Goal: Task Accomplishment & Management: Manage account settings

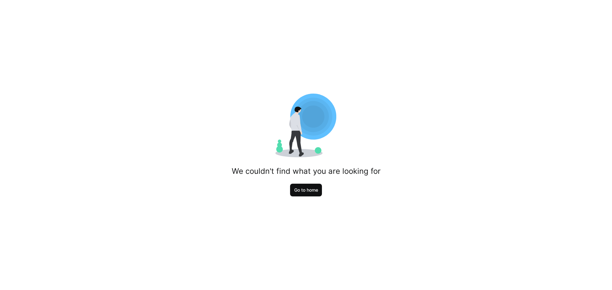
click at [313, 192] on span "Go to home" at bounding box center [306, 190] width 26 height 6
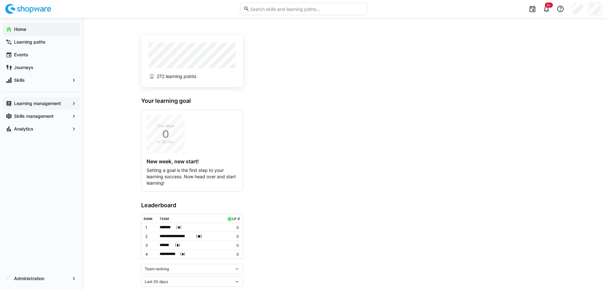
click at [75, 104] on eds-icon at bounding box center [74, 103] width 6 height 6
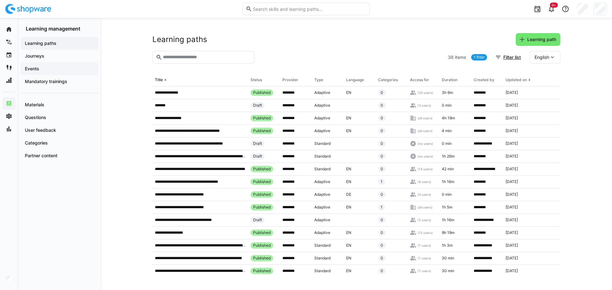
click at [36, 66] on span "Events" at bounding box center [59, 69] width 71 height 6
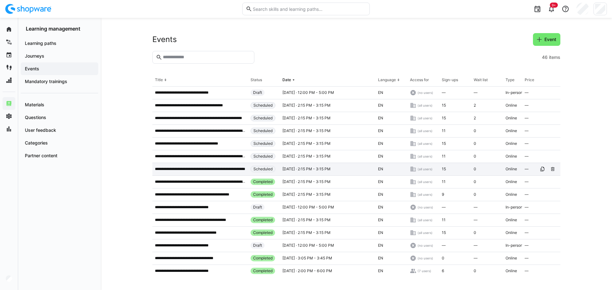
click at [223, 169] on p "**********" at bounding box center [200, 169] width 90 height 5
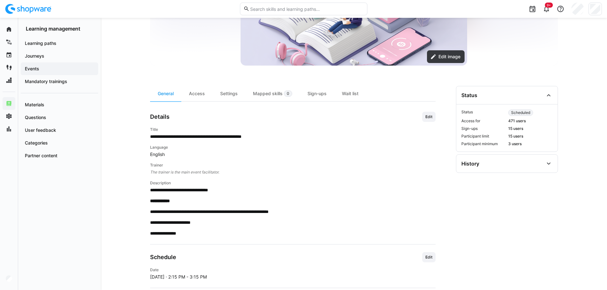
scroll to position [223, 0]
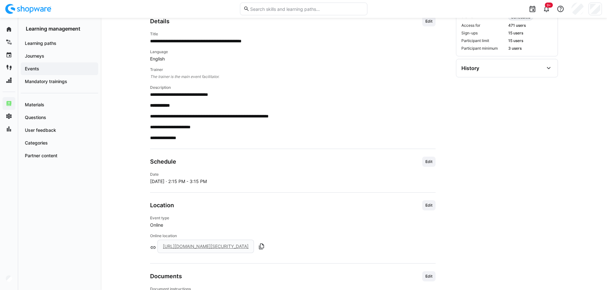
click at [204, 182] on span "[DATE] · 2:15 PM - 3:15 PM" at bounding box center [178, 181] width 57 height 6
click at [424, 159] on span "Edit" at bounding box center [428, 162] width 13 height 10
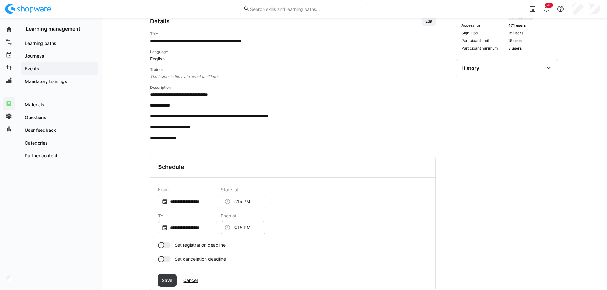
click at [254, 228] on input "3:15 PM" at bounding box center [246, 228] width 31 height 6
click at [376, 201] on div "**********" at bounding box center [292, 197] width 269 height 21
click at [261, 227] on input "3:15 PM" at bounding box center [246, 228] width 31 height 6
type input "3:45 PM"
click at [312, 214] on div "**********" at bounding box center [292, 223] width 269 height 21
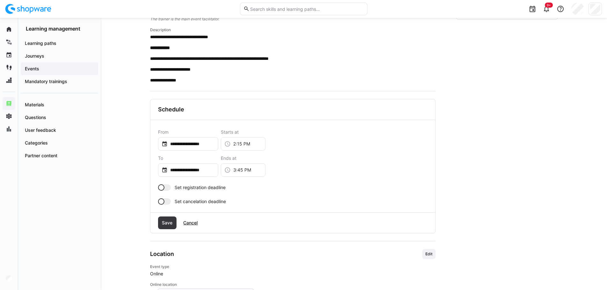
scroll to position [287, 0]
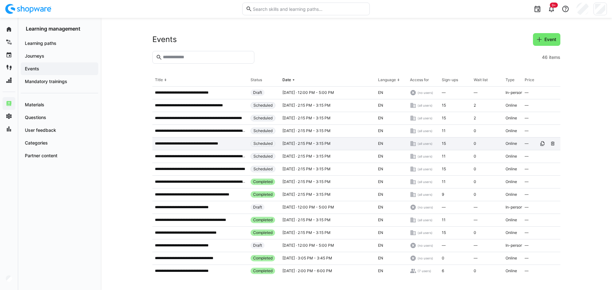
click at [226, 144] on p "**********" at bounding box center [193, 143] width 76 height 5
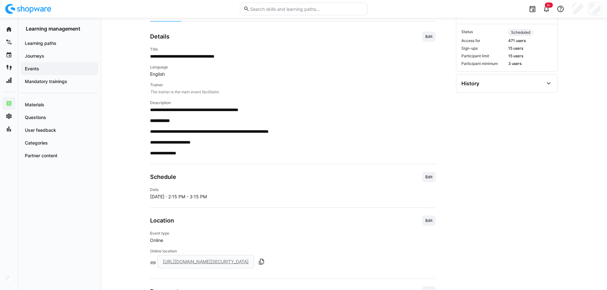
scroll to position [255, 0]
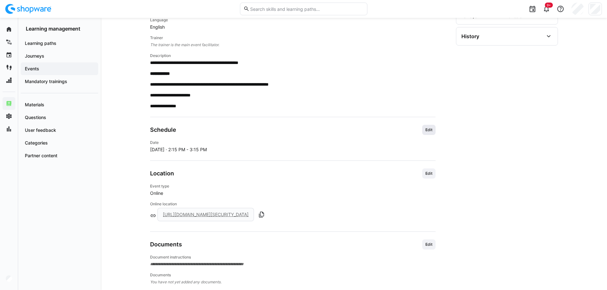
click at [429, 127] on span "Edit" at bounding box center [429, 129] width 8 height 5
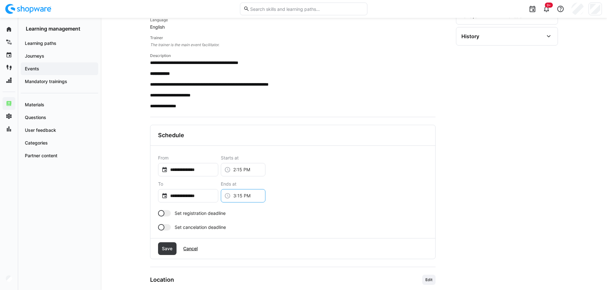
click at [254, 195] on input "3:15 PM" at bounding box center [246, 196] width 31 height 6
type input "3:45 PM"
click at [173, 245] on span "Save" at bounding box center [167, 248] width 19 height 13
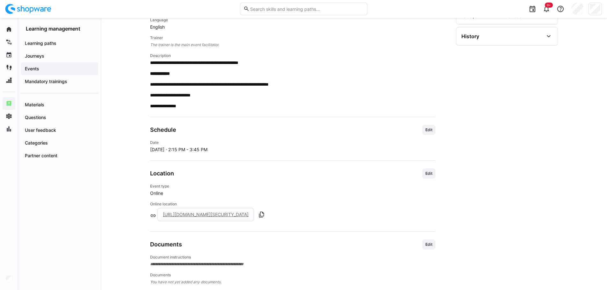
scroll to position [159, 0]
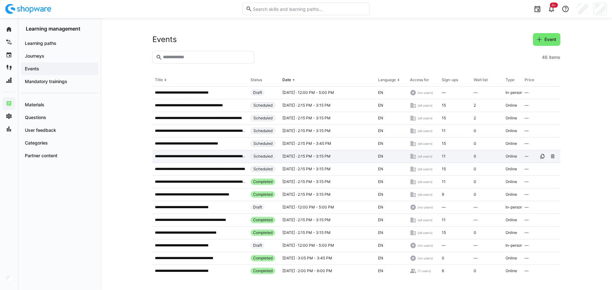
click at [230, 157] on p "**********" at bounding box center [200, 156] width 90 height 5
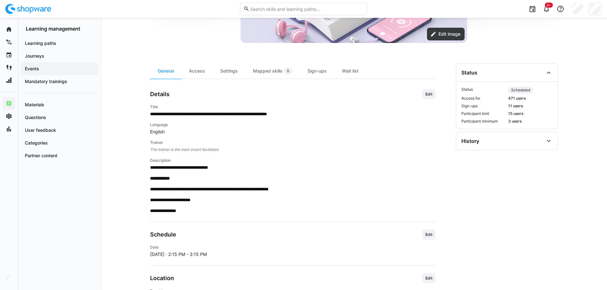
scroll to position [191, 0]
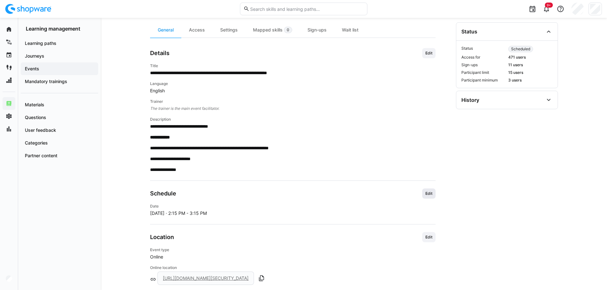
click at [428, 192] on span "Edit" at bounding box center [429, 193] width 8 height 5
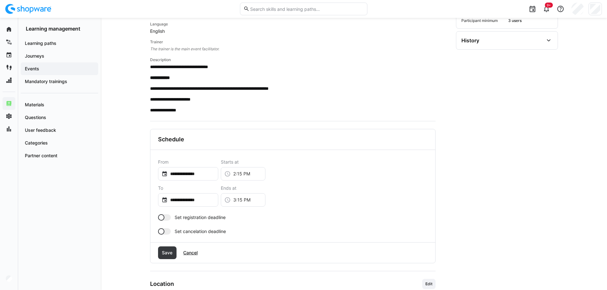
scroll to position [255, 0]
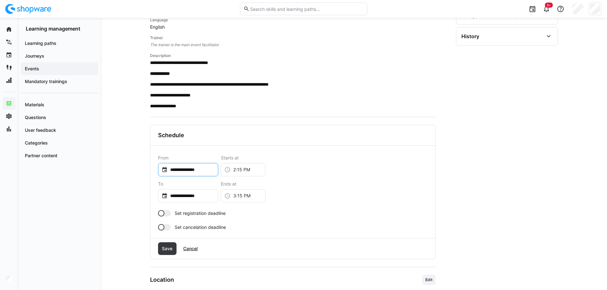
click at [196, 169] on input "**********" at bounding box center [191, 170] width 47 height 6
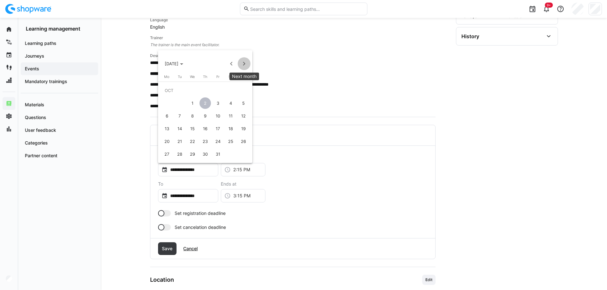
click at [242, 65] on span "Next month" at bounding box center [244, 63] width 13 height 13
click at [206, 102] on span "6" at bounding box center [204, 102] width 11 height 11
type input "**********"
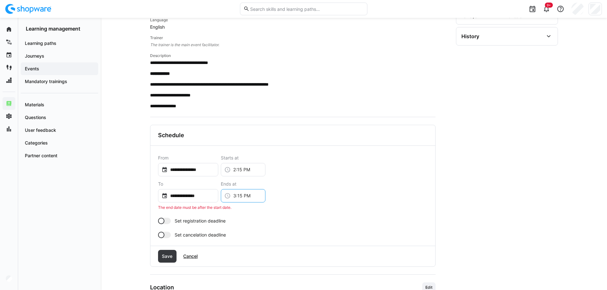
click at [257, 194] on input "3:15 PM" at bounding box center [246, 196] width 31 height 6
click at [207, 194] on input "**********" at bounding box center [191, 196] width 47 height 6
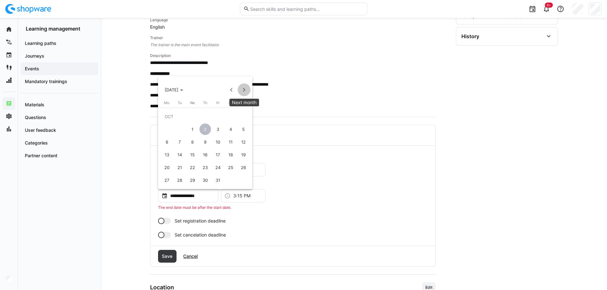
click at [243, 91] on span "Next month" at bounding box center [244, 89] width 13 height 13
click at [203, 127] on span "6" at bounding box center [204, 129] width 11 height 11
type input "**********"
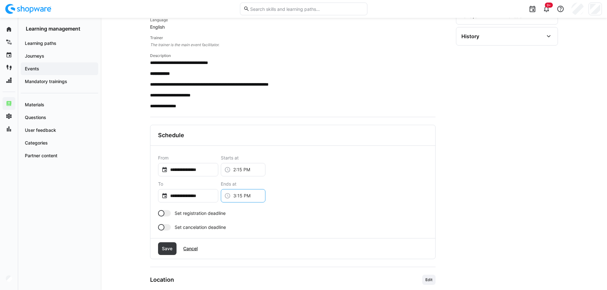
click at [253, 192] on div "3:15 PM" at bounding box center [243, 195] width 45 height 13
click at [255, 194] on input "3:15 PM" at bounding box center [246, 196] width 31 height 6
type input "3:45 PM"
click at [374, 202] on div "**********" at bounding box center [292, 192] width 269 height 21
click at [166, 248] on span "Save" at bounding box center [167, 249] width 12 height 6
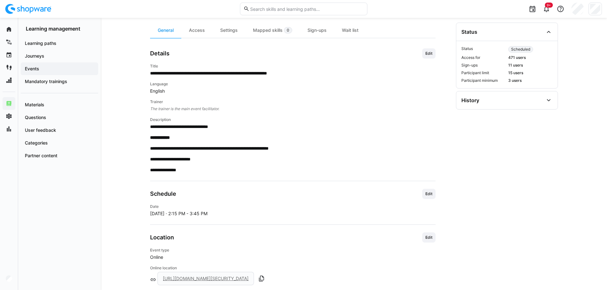
scroll to position [106, 0]
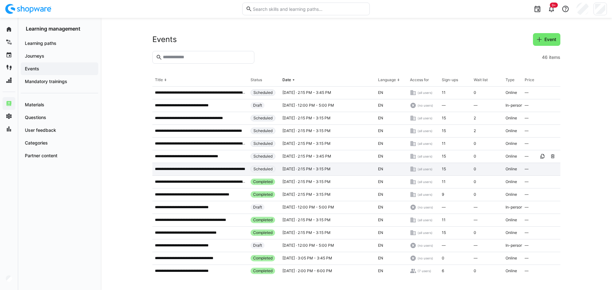
click at [523, 160] on div "—" at bounding box center [538, 156] width 32 height 13
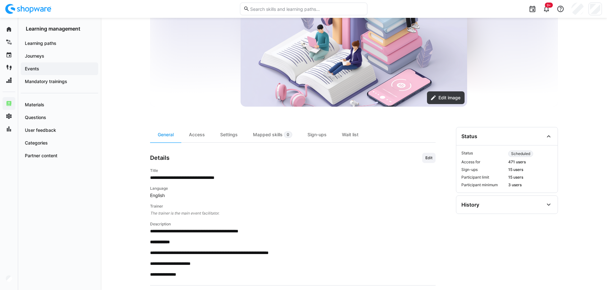
scroll to position [96, 0]
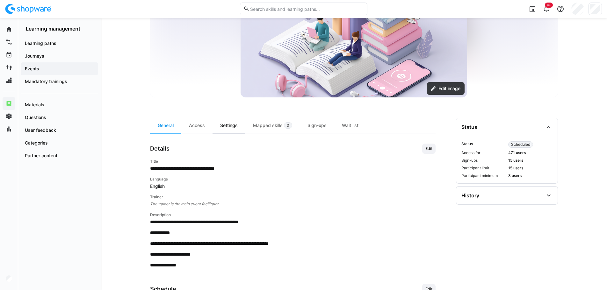
click at [221, 126] on div "Settings" at bounding box center [228, 125] width 33 height 15
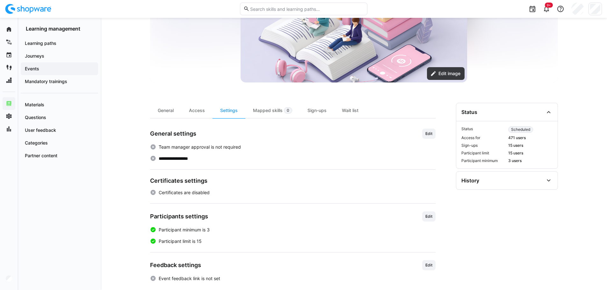
scroll to position [118, 0]
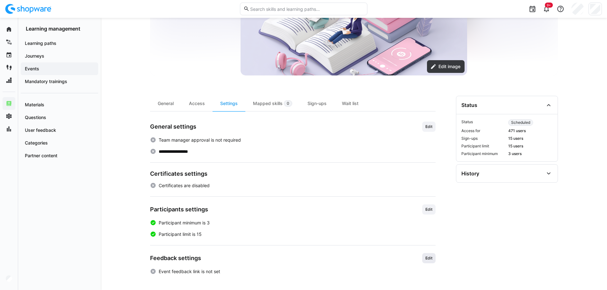
click at [426, 257] on span "Edit" at bounding box center [429, 258] width 8 height 5
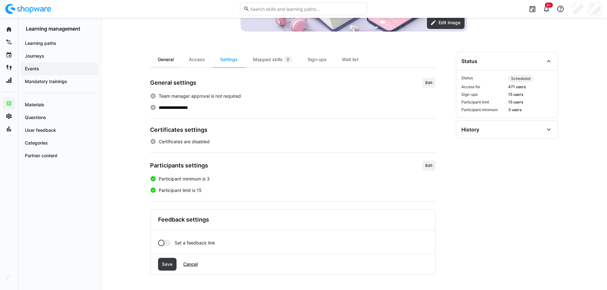
click at [166, 57] on div "General" at bounding box center [165, 59] width 31 height 15
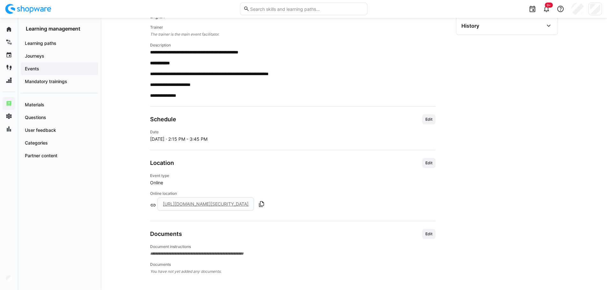
scroll to position [138, 0]
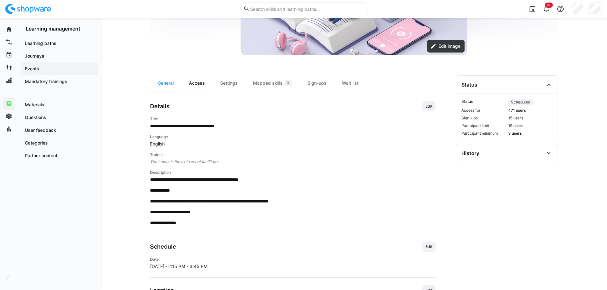
click at [197, 83] on div "Access" at bounding box center [196, 82] width 31 height 15
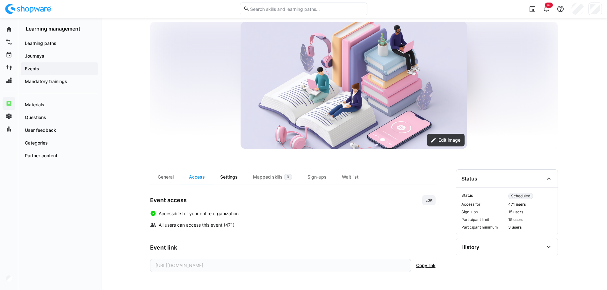
click at [232, 175] on div "Settings" at bounding box center [228, 176] width 33 height 15
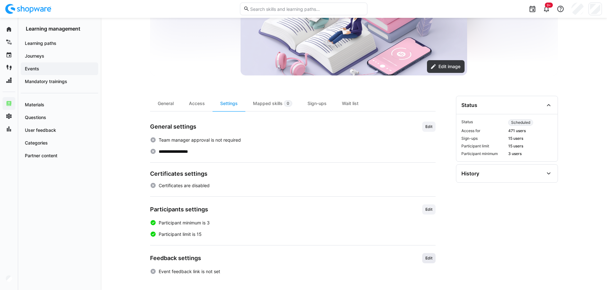
click at [430, 255] on span "Edit" at bounding box center [428, 258] width 13 height 10
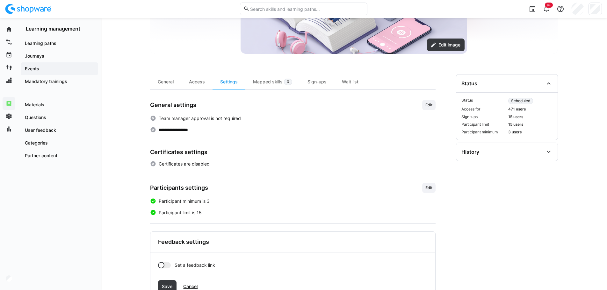
scroll to position [161, 0]
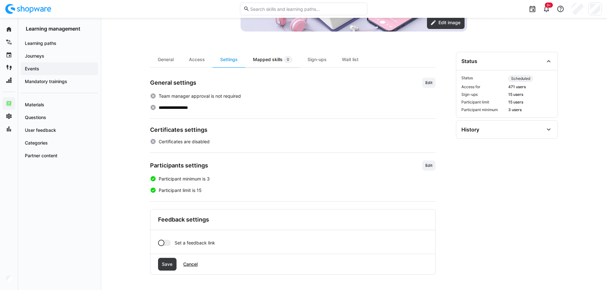
click at [271, 60] on div "Mapped skills 0" at bounding box center [272, 59] width 54 height 15
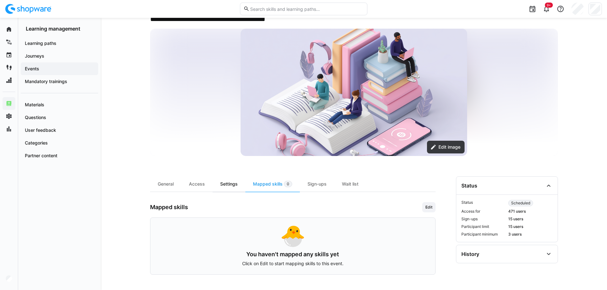
click at [227, 183] on div "Settings" at bounding box center [228, 183] width 33 height 15
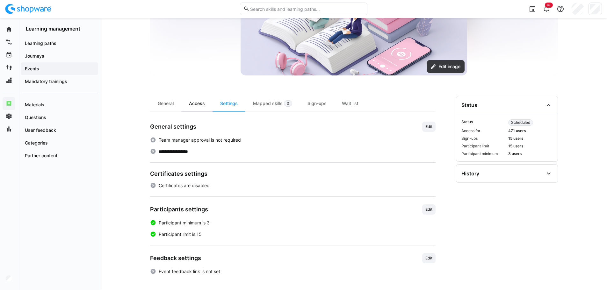
click at [192, 104] on div "Access" at bounding box center [196, 103] width 31 height 15
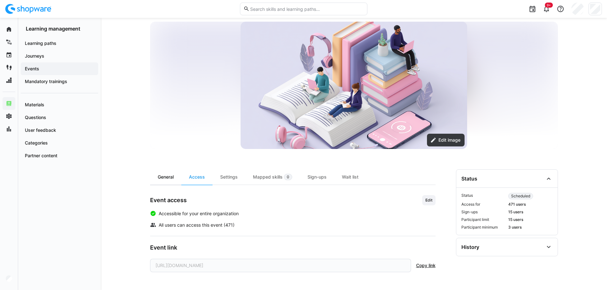
click at [167, 178] on div "General" at bounding box center [165, 176] width 31 height 15
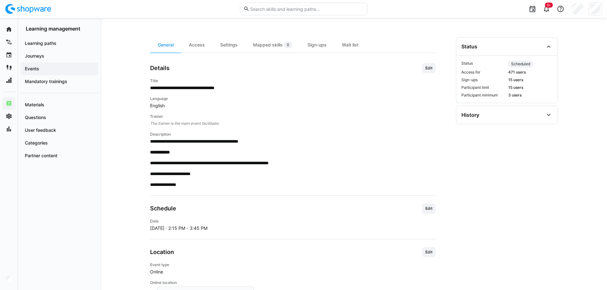
scroll to position [106, 0]
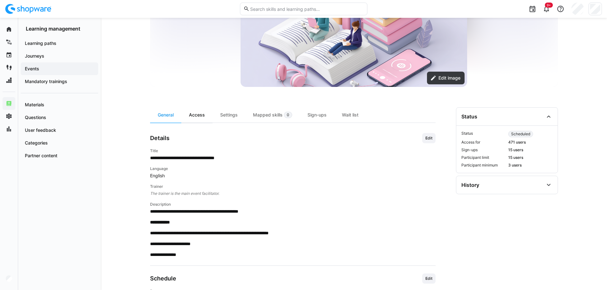
click at [198, 114] on div "Access" at bounding box center [196, 114] width 31 height 15
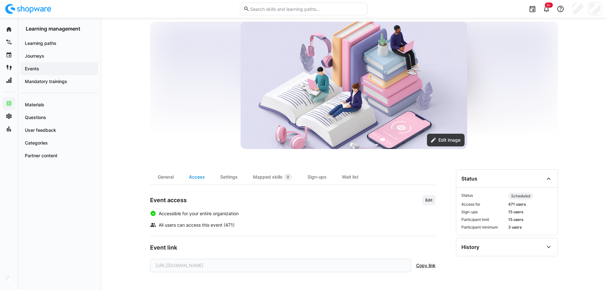
scroll to position [44, 0]
click at [238, 176] on div "Settings" at bounding box center [228, 176] width 33 height 15
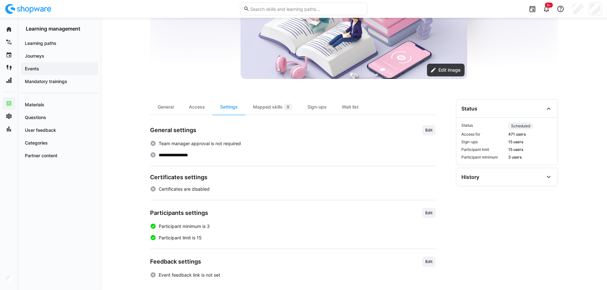
scroll to position [118, 0]
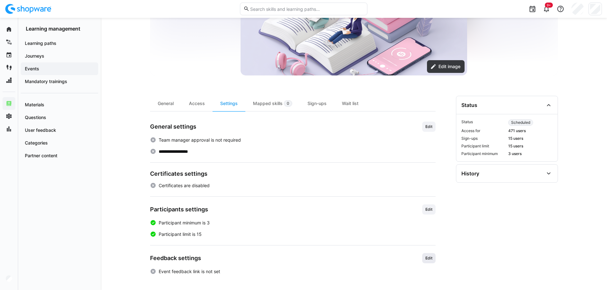
click at [426, 257] on span "Edit" at bounding box center [429, 258] width 8 height 5
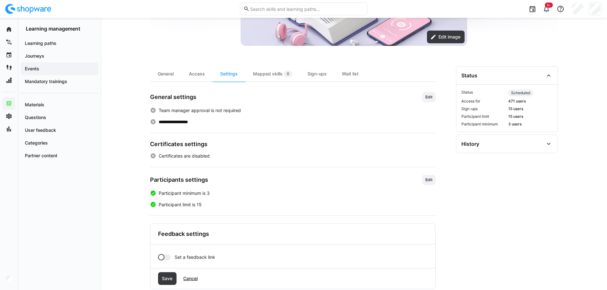
scroll to position [161, 0]
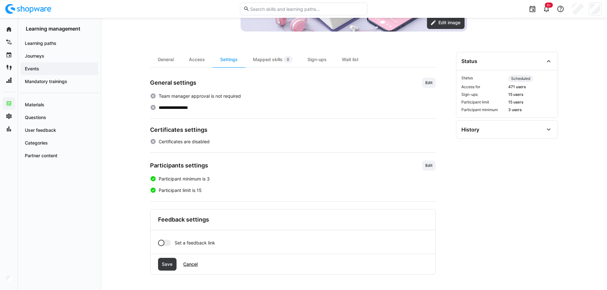
click at [163, 240] on div at bounding box center [161, 243] width 6 height 6
click at [159, 241] on div at bounding box center [164, 243] width 13 height 6
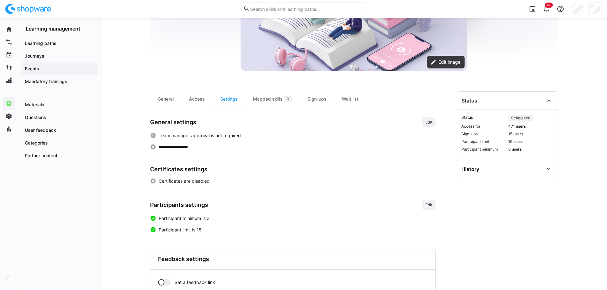
scroll to position [66, 0]
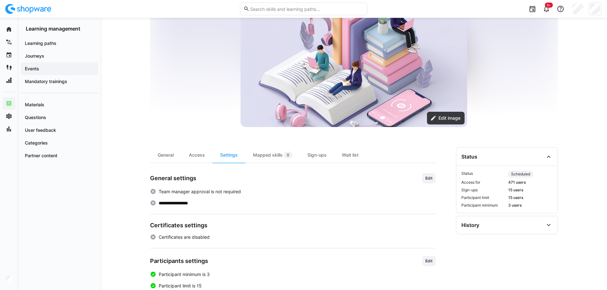
click at [0, 0] on app-navigation-label "Events" at bounding box center [0, 0] width 0 height 0
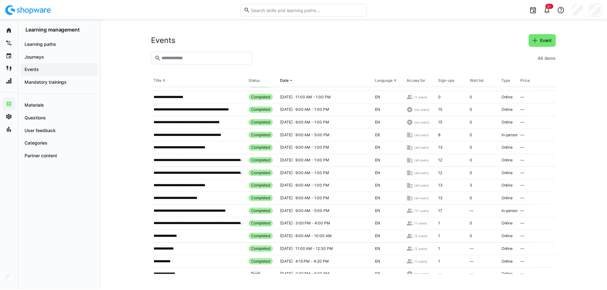
scroll to position [401, 0]
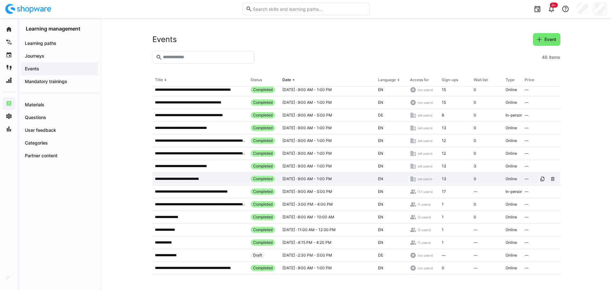
click at [190, 176] on p "**********" at bounding box center [183, 178] width 56 height 5
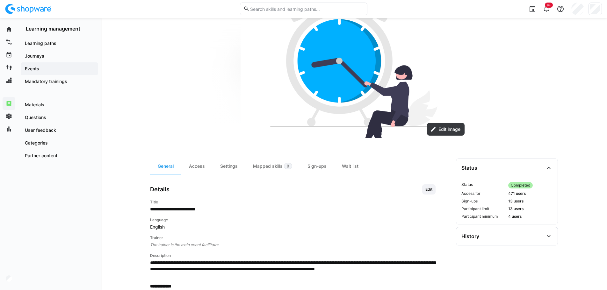
scroll to position [191, 0]
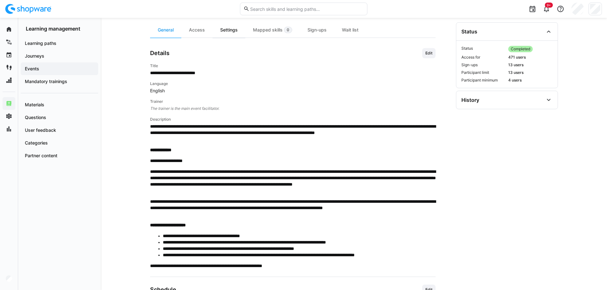
click at [235, 28] on div "Settings" at bounding box center [228, 29] width 33 height 15
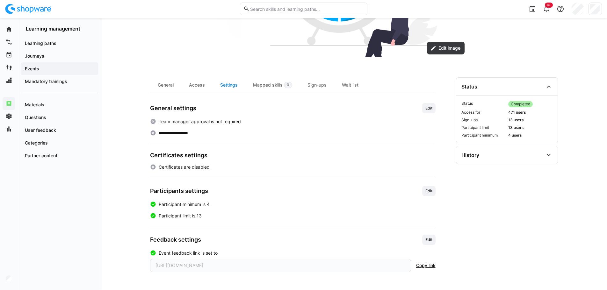
scroll to position [136, 0]
click at [493, 161] on div "History" at bounding box center [506, 155] width 101 height 18
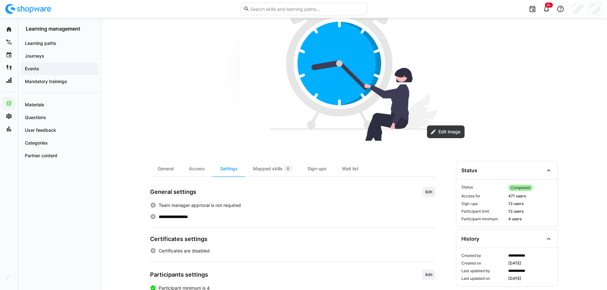
scroll to position [72, 0]
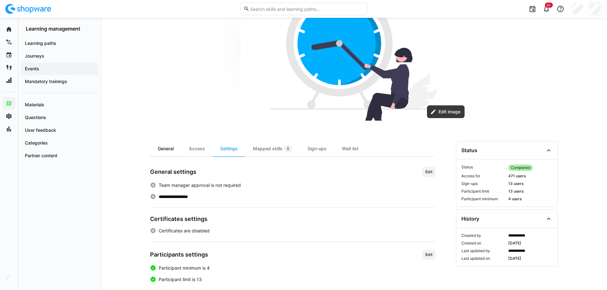
click at [171, 149] on div "General" at bounding box center [165, 148] width 31 height 15
